Goal: Check status

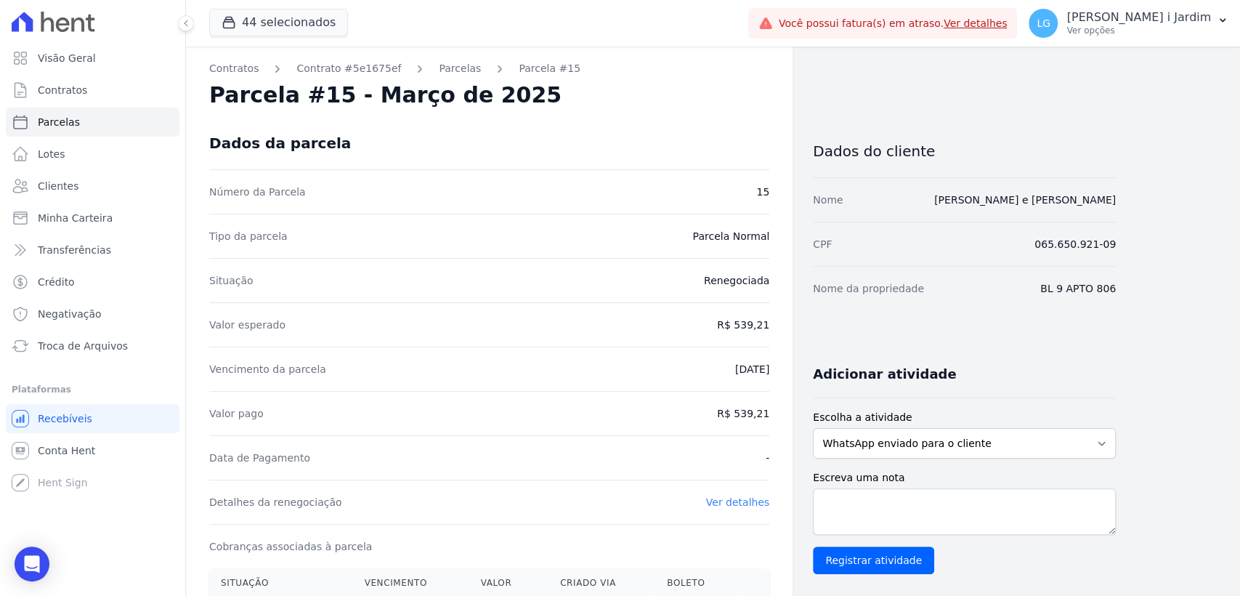
click at [893, 12] on div "Você possui fatura(s) em atraso. Ver detalhes" at bounding box center [882, 23] width 269 height 31
click at [1022, 190] on div "Nome [PERSON_NAME]" at bounding box center [964, 199] width 303 height 44
